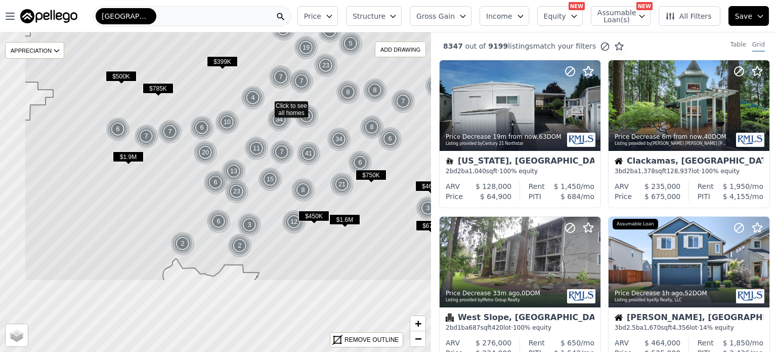
drag, startPoint x: 225, startPoint y: 221, endPoint x: 303, endPoint y: 94, distance: 149.2
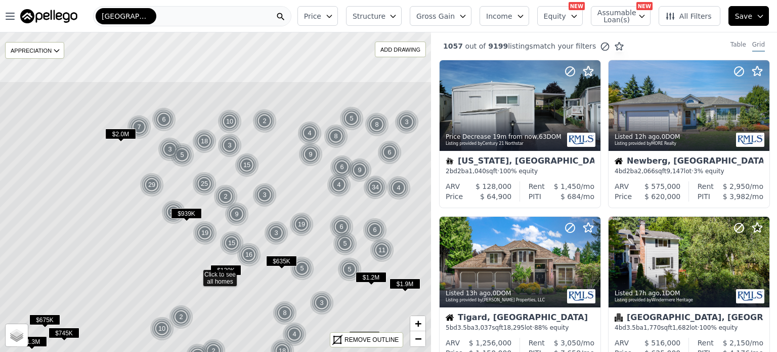
click at [313, 225] on icon at bounding box center [196, 273] width 519 height 385
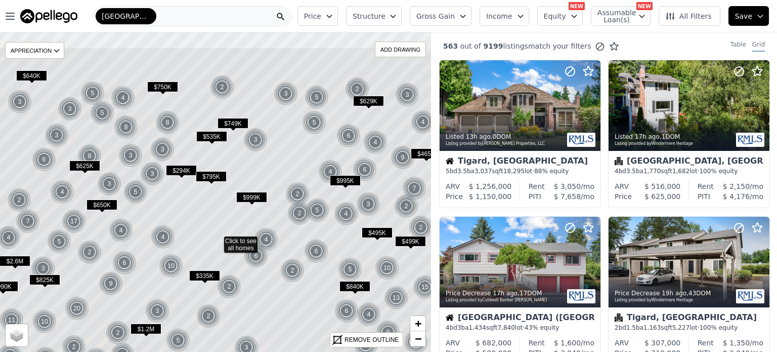
drag, startPoint x: 317, startPoint y: 95, endPoint x: 317, endPoint y: 170, distance: 75.4
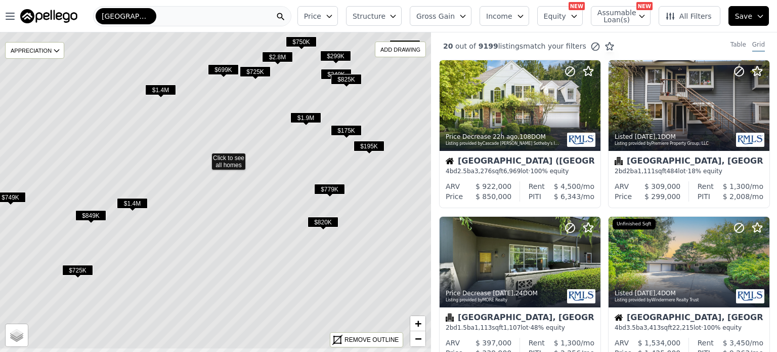
drag, startPoint x: 330, startPoint y: 134, endPoint x: 318, endPoint y: 98, distance: 37.9
click at [318, 98] on icon at bounding box center [204, 156] width 519 height 385
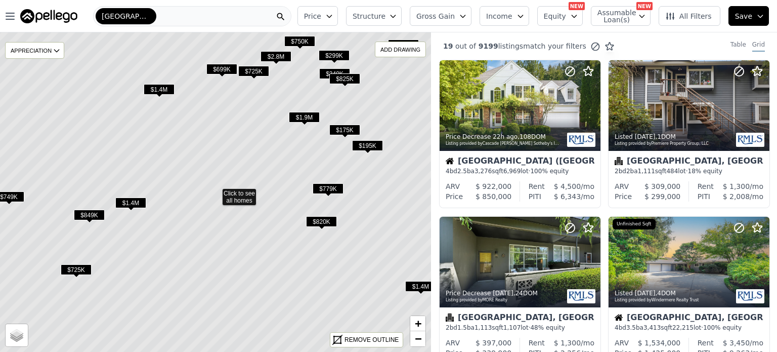
click at [692, 19] on span "All Filters" at bounding box center [688, 16] width 47 height 10
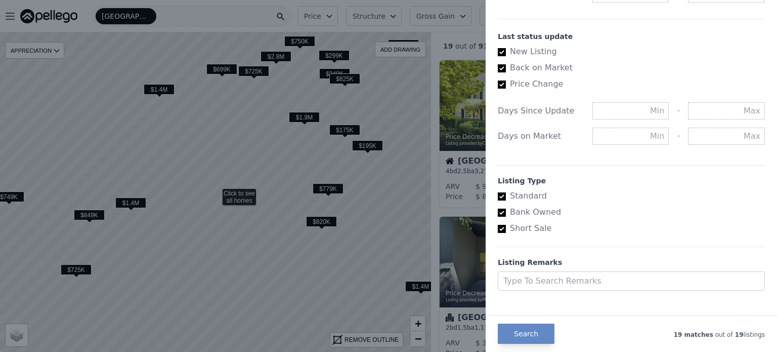
scroll to position [570, 0]
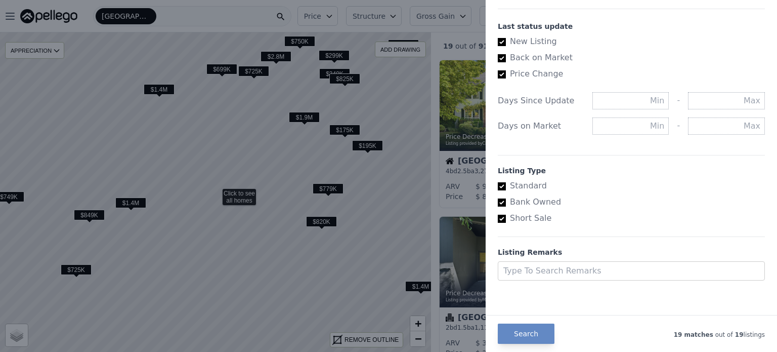
click at [306, 114] on div at bounding box center [388, 176] width 777 height 352
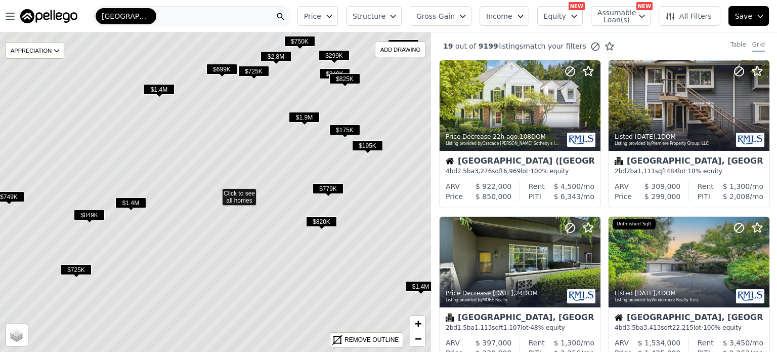
click at [306, 114] on span "$1.9M" at bounding box center [304, 117] width 31 height 11
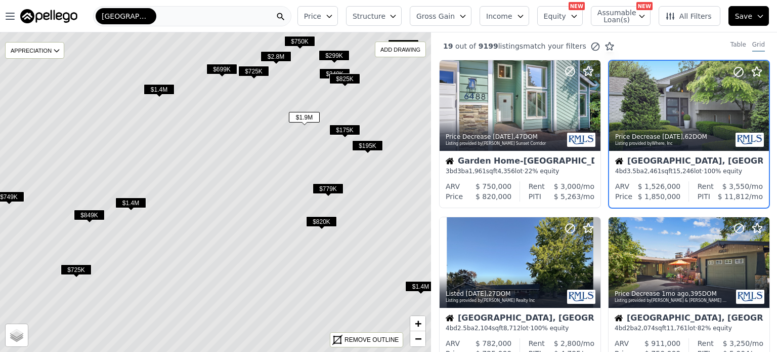
click at [340, 128] on span "$175K" at bounding box center [344, 129] width 31 height 11
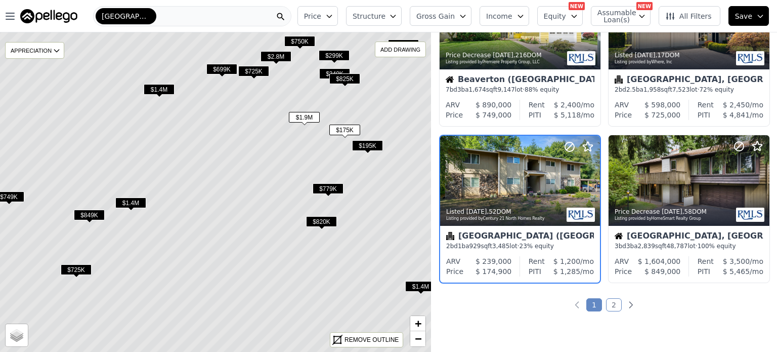
click at [329, 184] on span "$779K" at bounding box center [328, 188] width 31 height 11
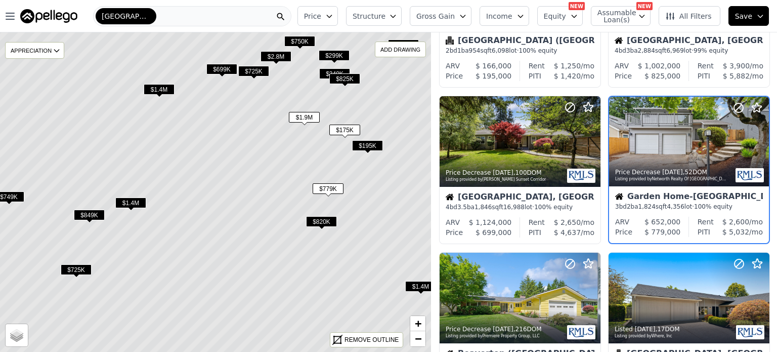
scroll to position [395, 0]
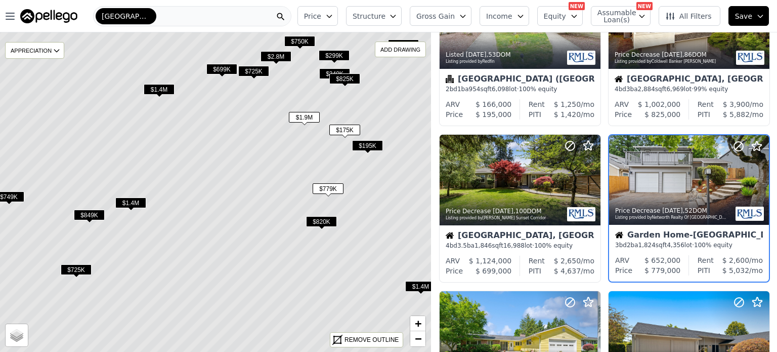
click at [177, 18] on div "[GEOGRAPHIC_DATA]-[GEOGRAPHIC_DATA]-[GEOGRAPHIC_DATA]" at bounding box center [192, 16] width 198 height 20
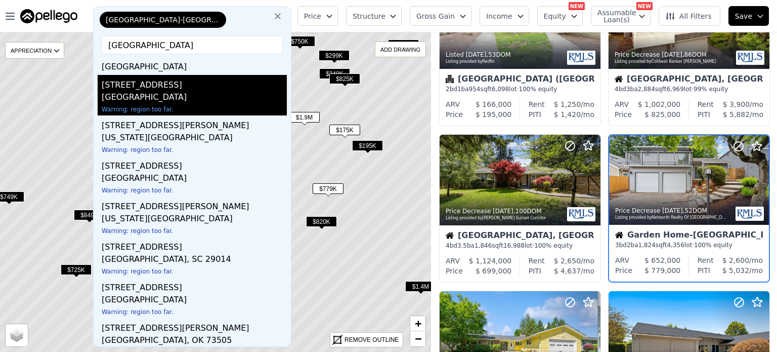
scroll to position [0, 0]
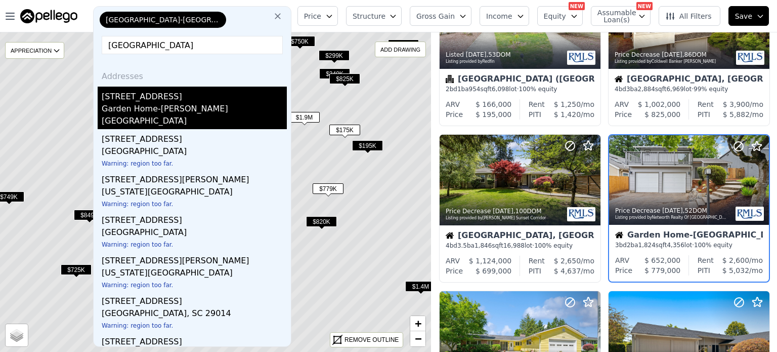
type input "[GEOGRAPHIC_DATA]"
click at [190, 101] on div "[STREET_ADDRESS]" at bounding box center [194, 94] width 185 height 16
